Goal: Task Accomplishment & Management: Manage account settings

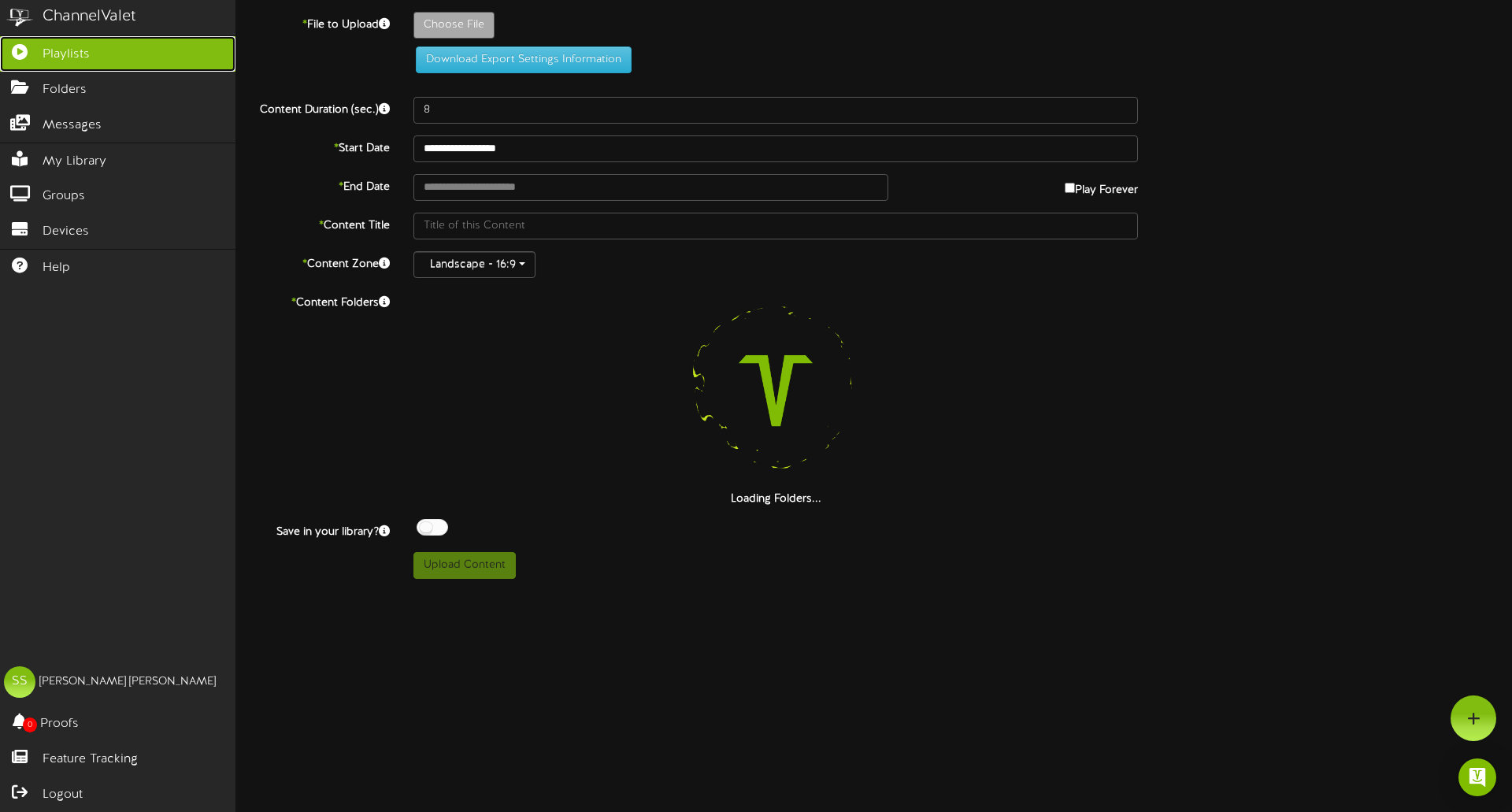
click at [27, 53] on icon at bounding box center [20, 50] width 39 height 12
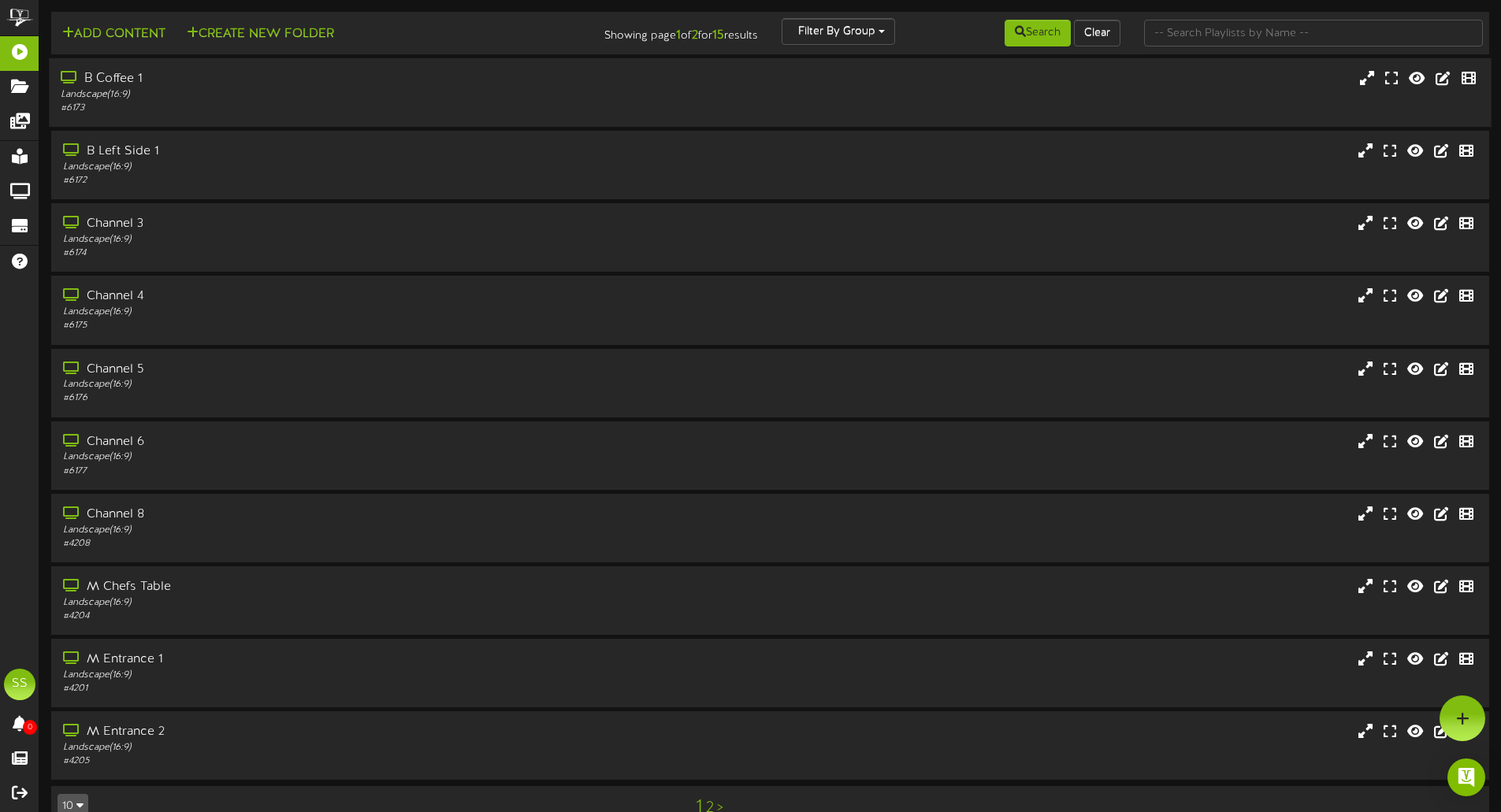
click at [121, 81] on div "B Coffee 1" at bounding box center [350, 79] width 578 height 18
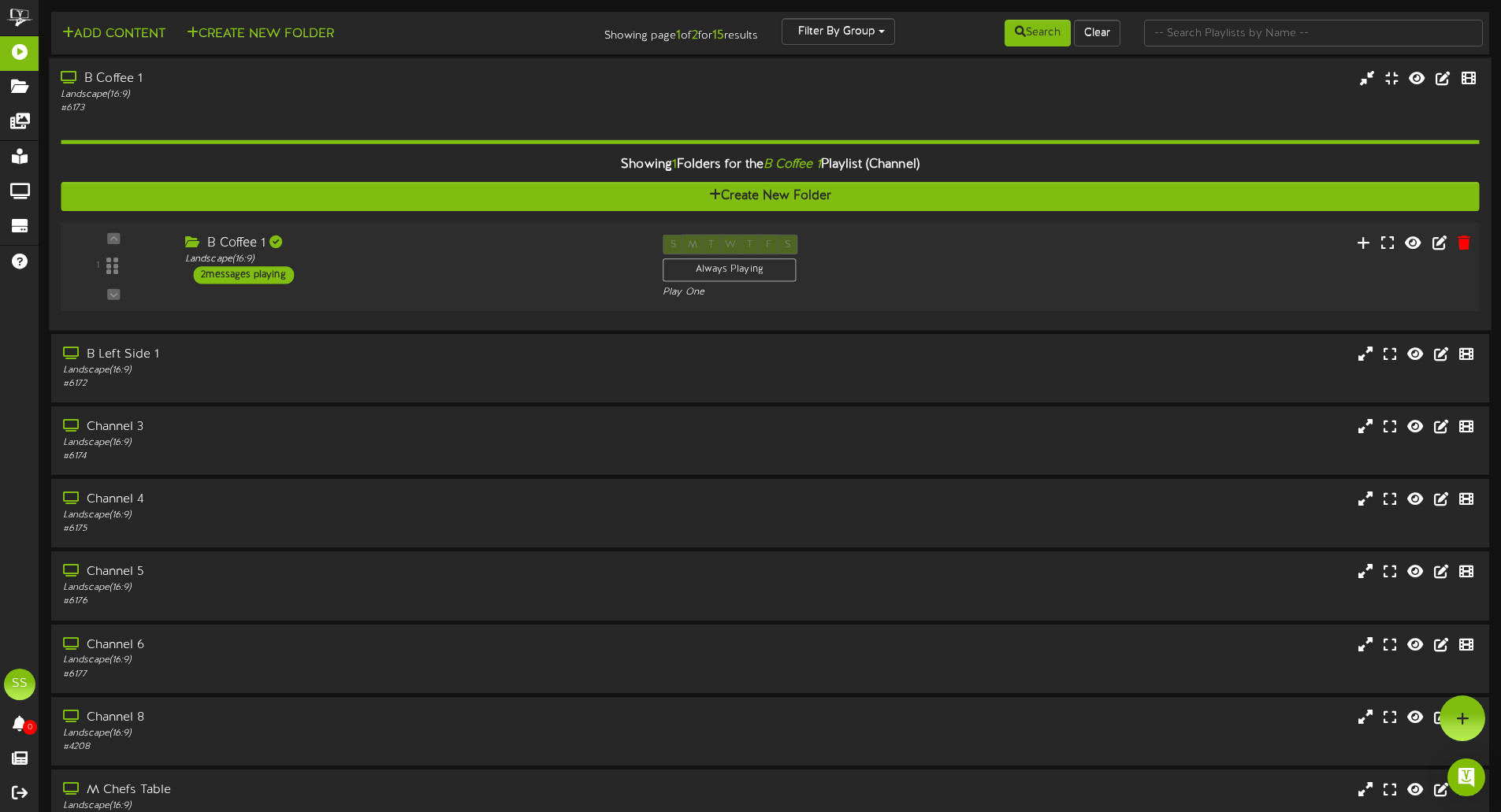
click at [263, 275] on div "2 messages playing" at bounding box center [243, 275] width 101 height 18
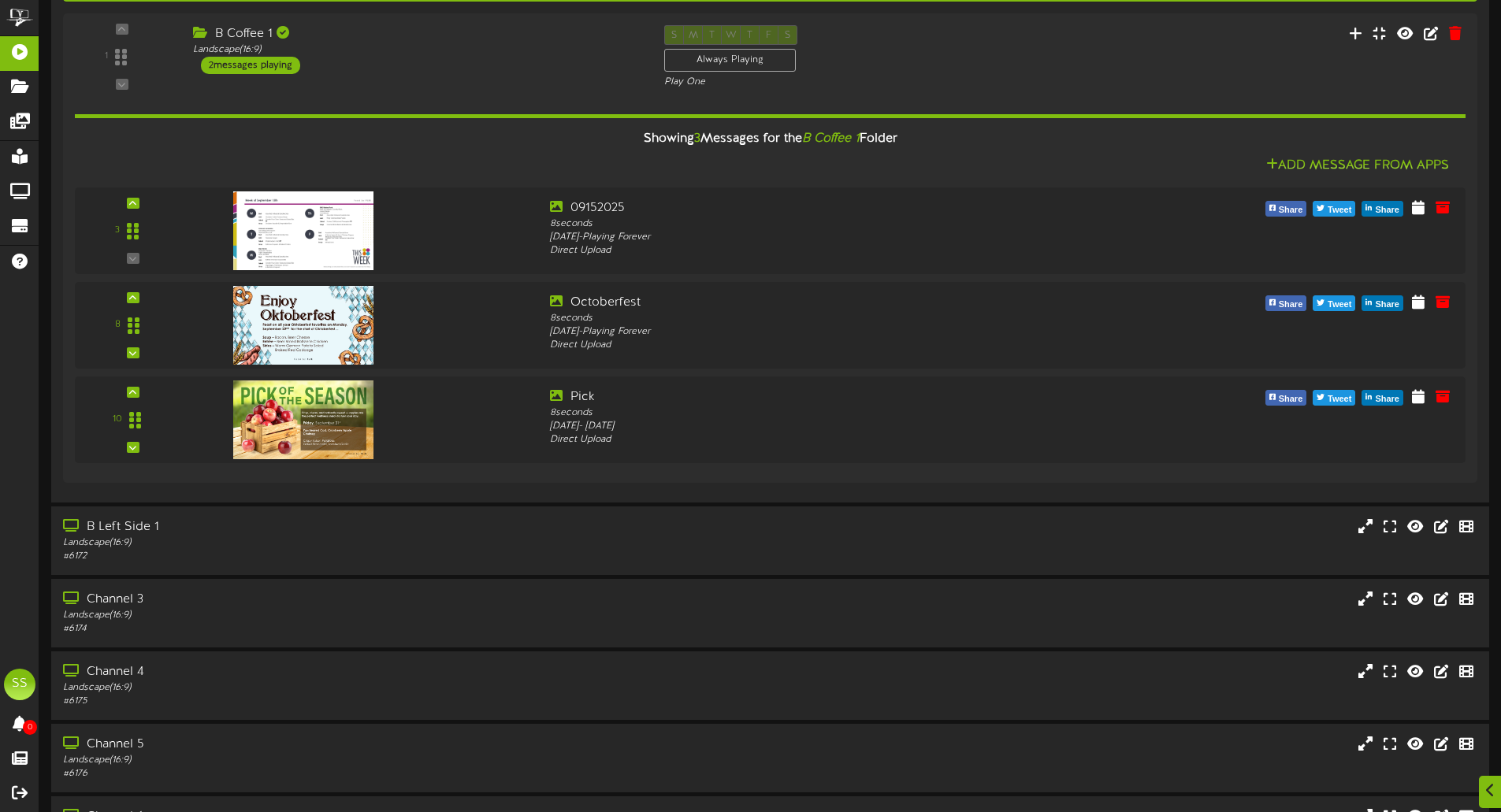
scroll to position [249, 0]
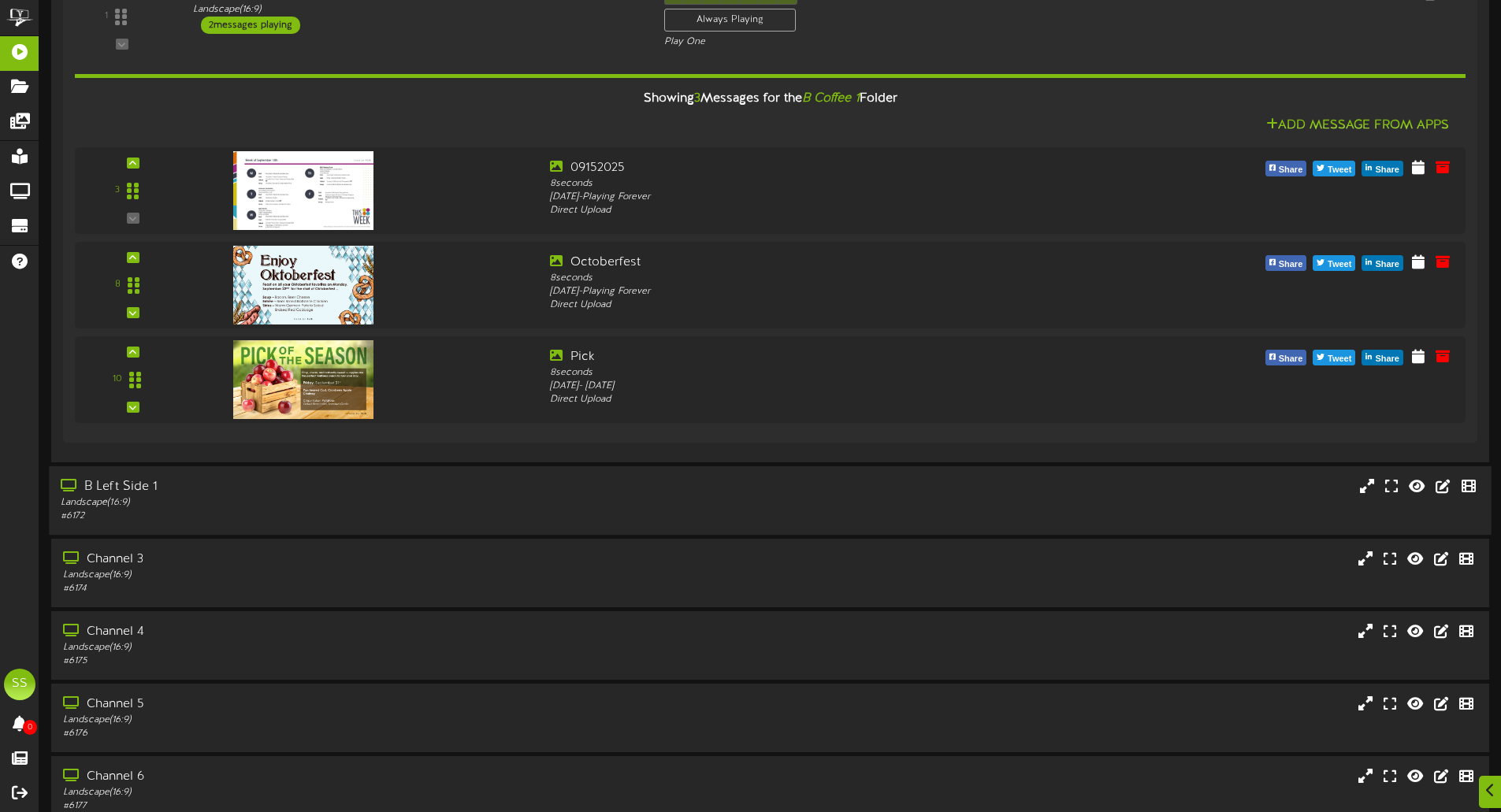
click at [143, 490] on div "B Left Side 1" at bounding box center [350, 487] width 578 height 18
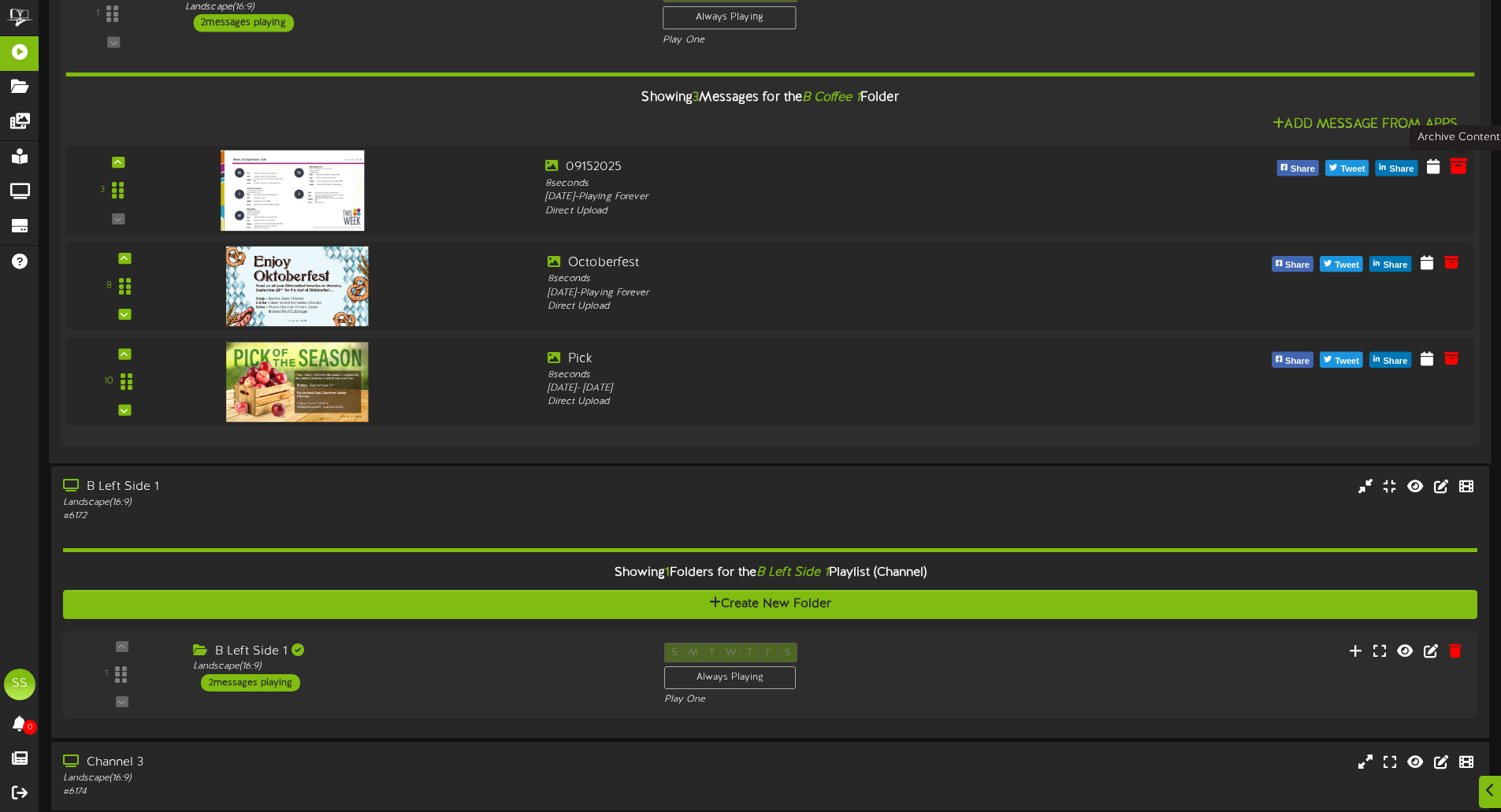
click at [1458, 171] on icon at bounding box center [1459, 166] width 18 height 18
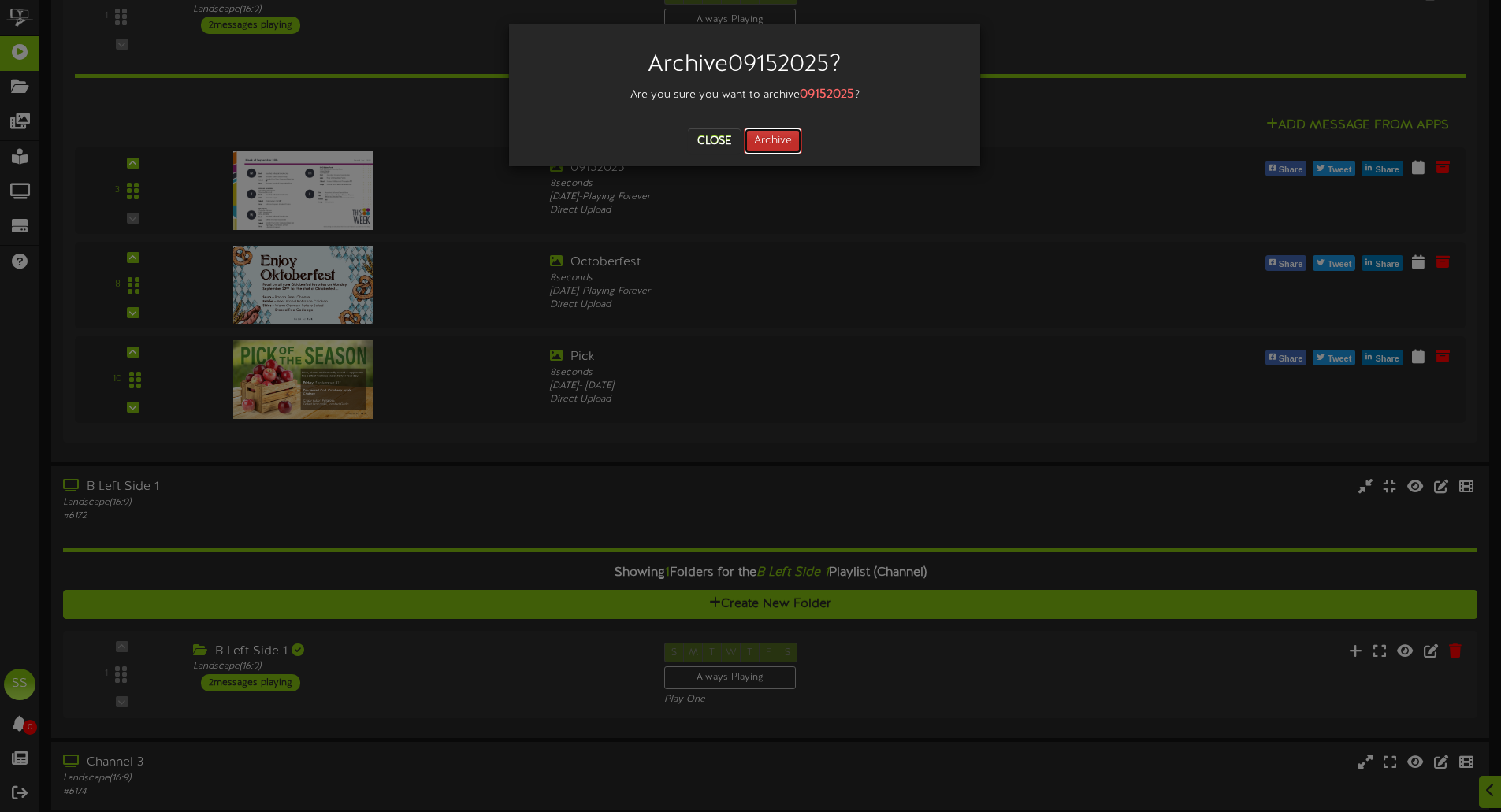
click at [764, 143] on button "Archive" at bounding box center [773, 140] width 58 height 27
